Goal: Task Accomplishment & Management: Use online tool/utility

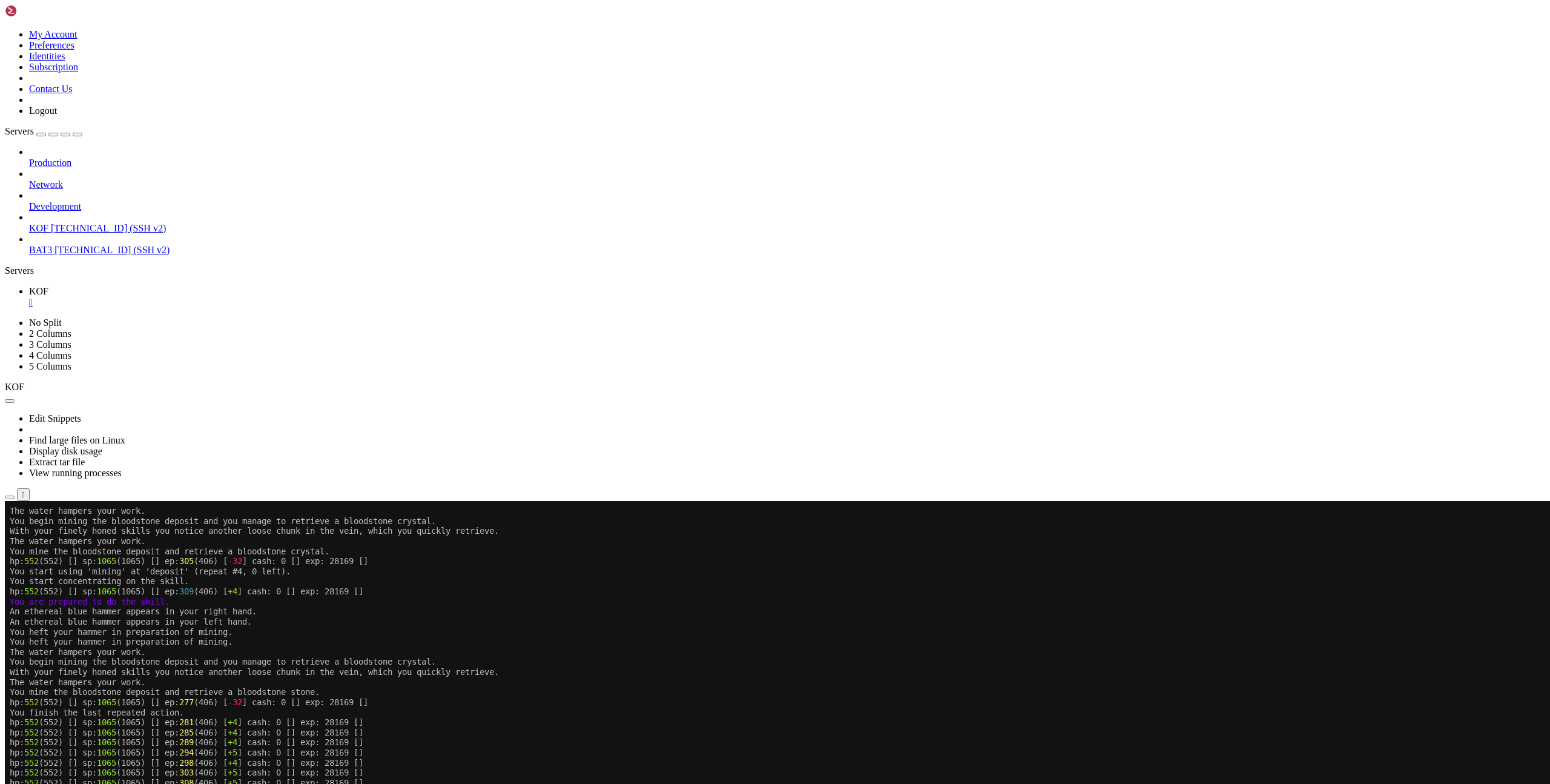
scroll to position [9, 0]
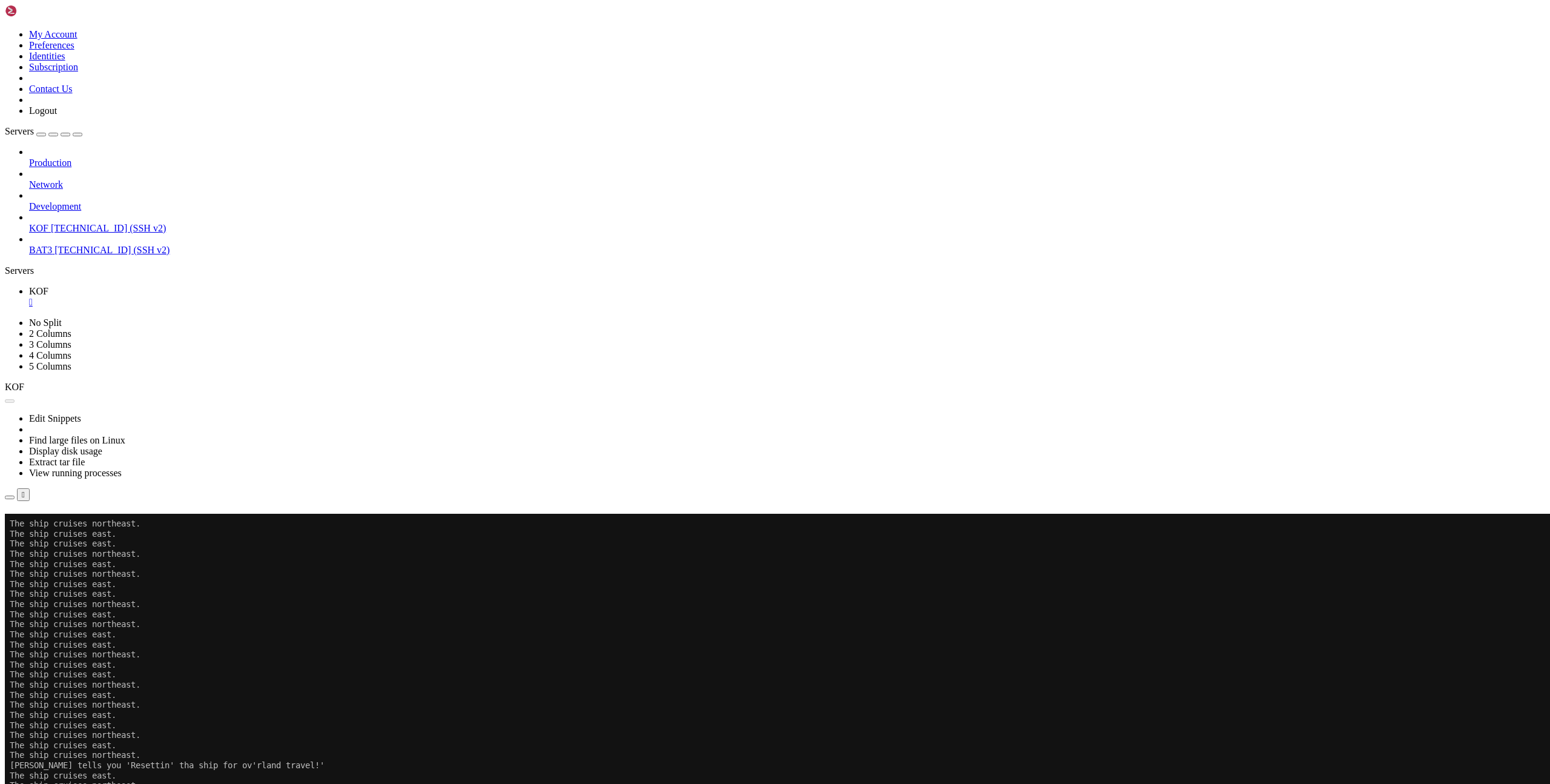
click at [53, 525] on button "Reconnect" at bounding box center [28, 531] width 48 height 12
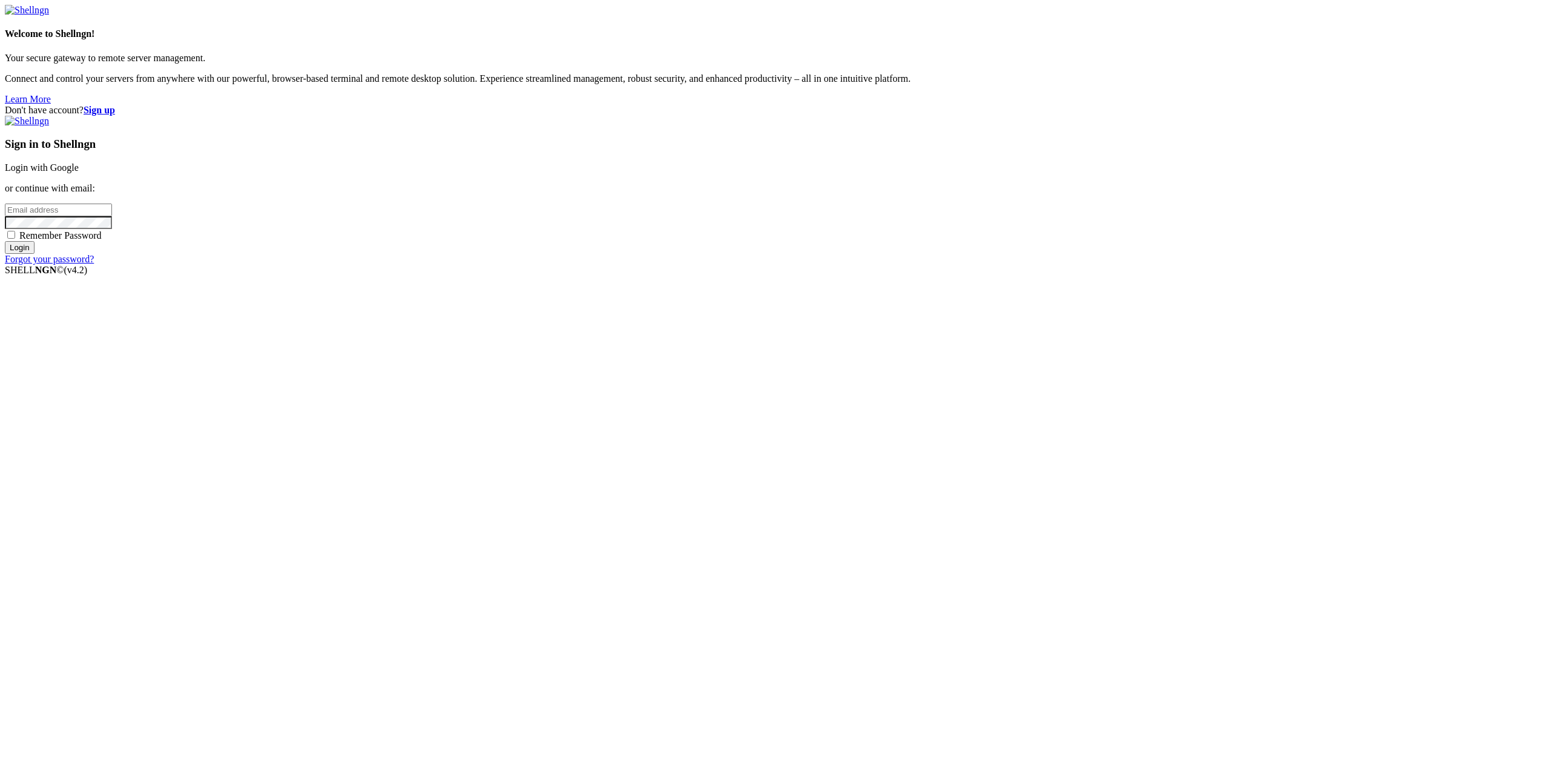
type input "[EMAIL_ADDRESS][DOMAIN_NAME]"
click at [34, 268] on input "Login" at bounding box center [19, 261] width 29 height 12
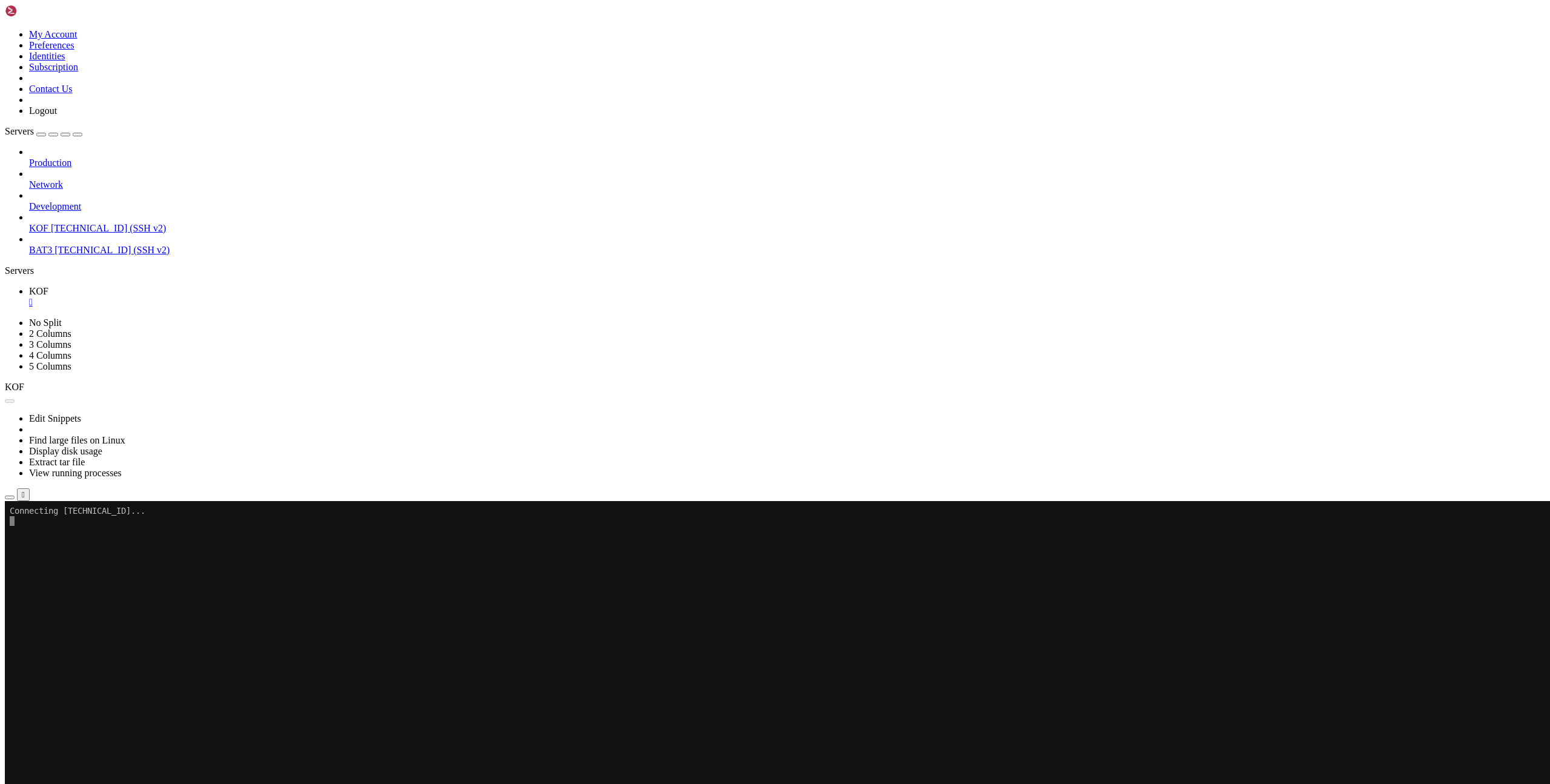
scroll to position [121, 0]
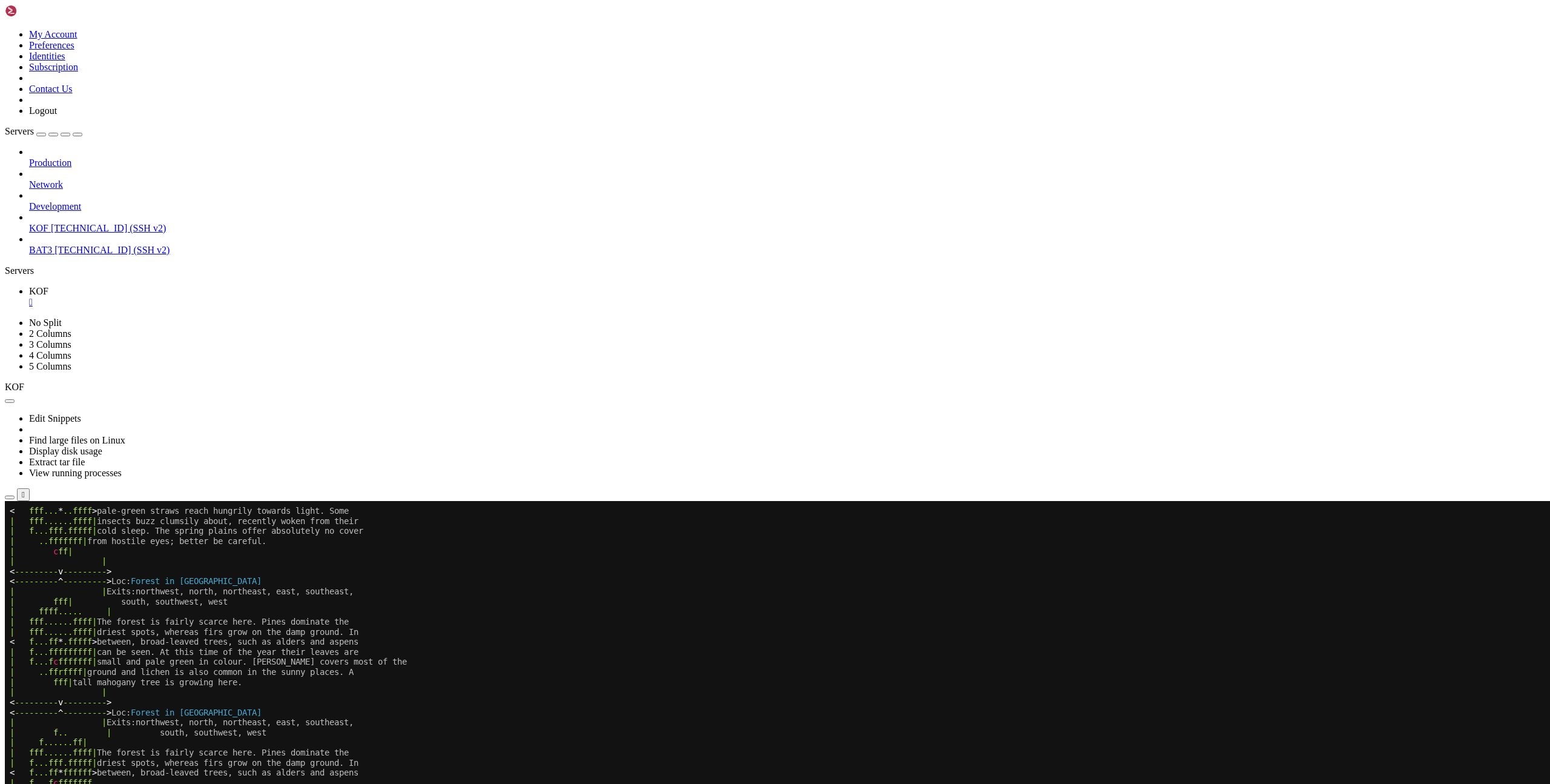
scroll to position [172, 0]
